Goal: Navigation & Orientation: Find specific page/section

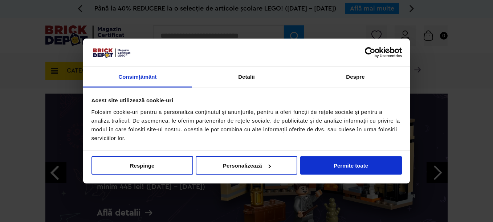
click at [394, 7] on div at bounding box center [246, 111] width 493 height 222
drag, startPoint x: 144, startPoint y: 163, endPoint x: 121, endPoint y: 163, distance: 22.9
click at [127, 163] on button "Respinge" at bounding box center [142, 165] width 102 height 19
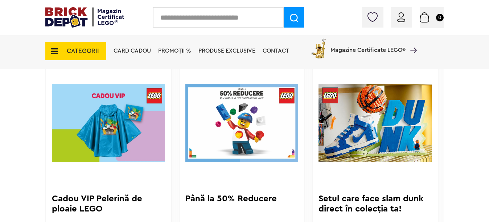
scroll to position [508, 0]
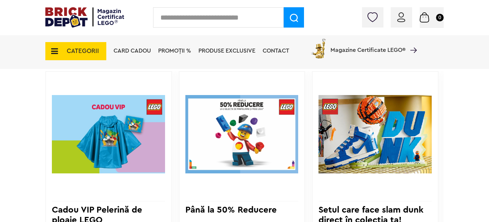
click at [272, 145] on img at bounding box center [241, 135] width 113 height 114
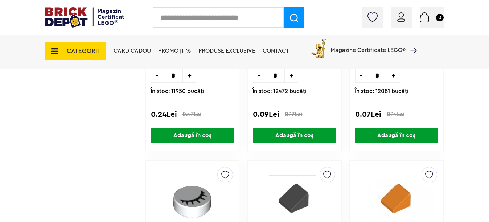
scroll to position [744, 0]
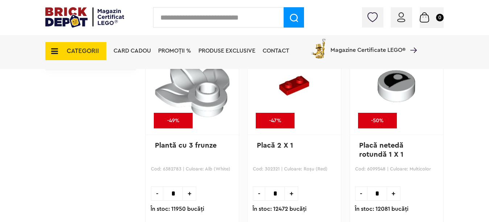
click at [293, 17] on img at bounding box center [294, 18] width 8 height 8
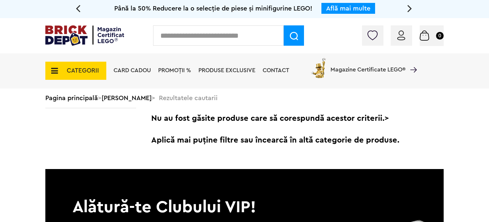
click at [410, 7] on icon at bounding box center [409, 8] width 5 height 13
click at [410, 9] on icon at bounding box center [409, 8] width 5 height 13
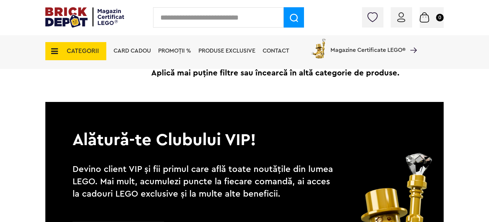
scroll to position [73, 0]
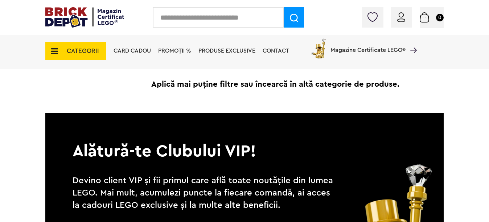
click at [307, 85] on span "Aplică mai puține filtre sau încearcă în altă categorie de produse." at bounding box center [294, 84] width 299 height 22
click at [380, 86] on span "Aplică mai puține filtre sau încearcă în altă categorie de produse." at bounding box center [294, 84] width 299 height 22
click at [393, 46] on span "Magazine Certificate LEGO®" at bounding box center [368, 45] width 75 height 17
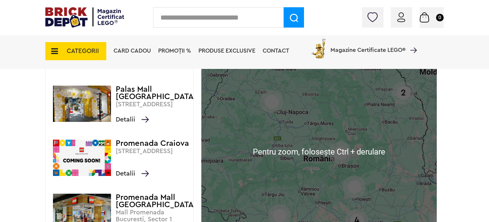
scroll to position [145, 0]
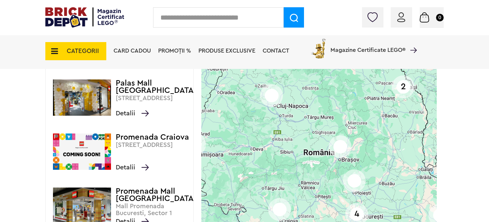
click at [292, 153] on div "2 4" at bounding box center [318, 145] width 235 height 255
click at [290, 154] on div "2 4" at bounding box center [318, 145] width 235 height 255
click at [288, 156] on div "2 4" at bounding box center [318, 145] width 235 height 255
click at [292, 155] on div "2 4" at bounding box center [318, 145] width 235 height 255
click at [306, 156] on div "2 4" at bounding box center [318, 145] width 235 height 255
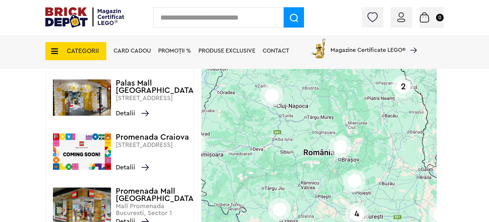
click at [293, 157] on div "2 4" at bounding box center [318, 145] width 235 height 255
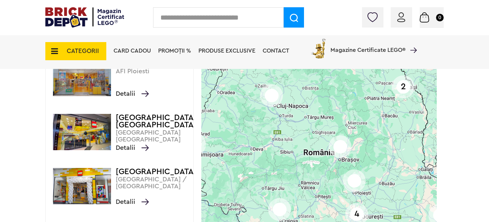
click at [290, 155] on div "2 4" at bounding box center [318, 145] width 235 height 255
click at [291, 154] on div "2 4" at bounding box center [318, 145] width 235 height 255
click at [278, 156] on div "2 4" at bounding box center [318, 145] width 235 height 255
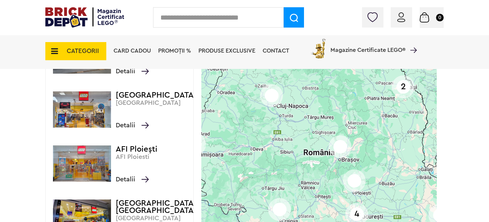
scroll to position [311, 0]
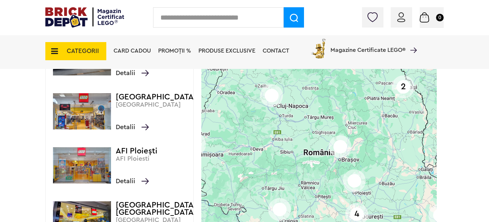
click at [283, 154] on div "2 4" at bounding box center [318, 145] width 235 height 255
click at [284, 153] on div "2 4" at bounding box center [318, 145] width 235 height 255
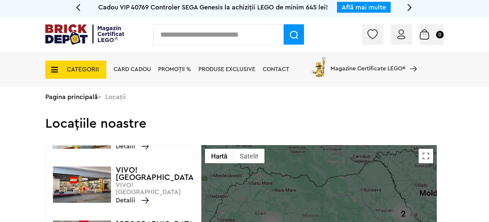
scroll to position [0, 0]
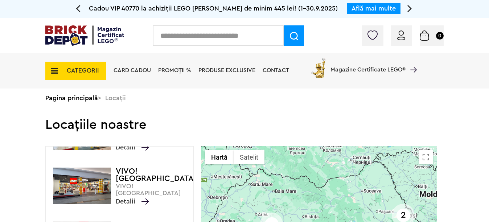
click at [105, 36] on img at bounding box center [84, 35] width 79 height 20
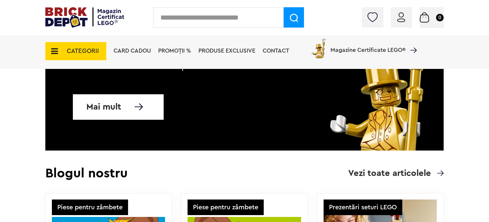
scroll to position [2141, 0]
